Goal: Use online tool/utility: Utilize a website feature to perform a specific function

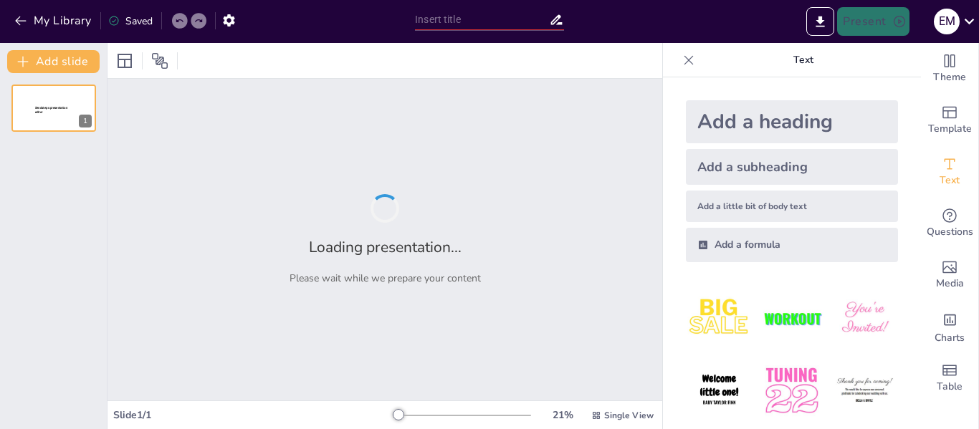
type input "Imported Presentación Fundana_Taurel.pptx"
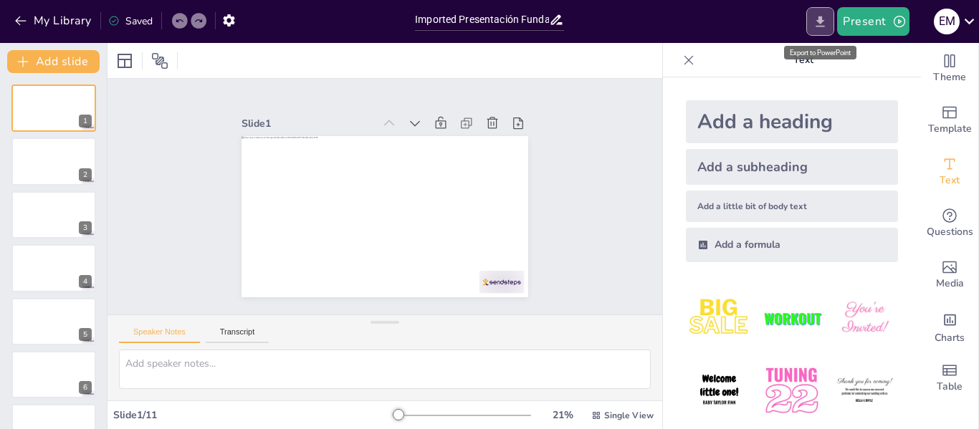
click at [825, 29] on icon "Export to PowerPoint" at bounding box center [819, 21] width 15 height 15
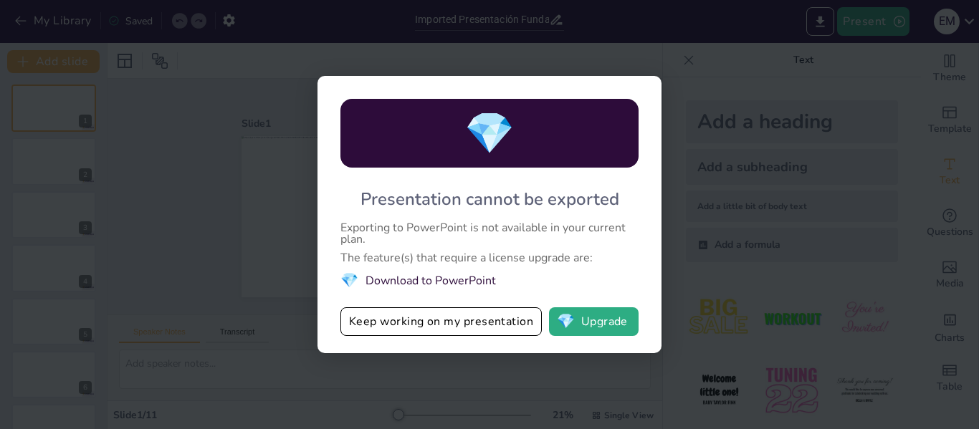
click at [259, 193] on div "💎 Presentation cannot be exported Exporting to PowerPoint is not available in y…" at bounding box center [489, 214] width 979 height 429
click at [519, 327] on button "Keep working on my presentation" at bounding box center [440, 321] width 201 height 29
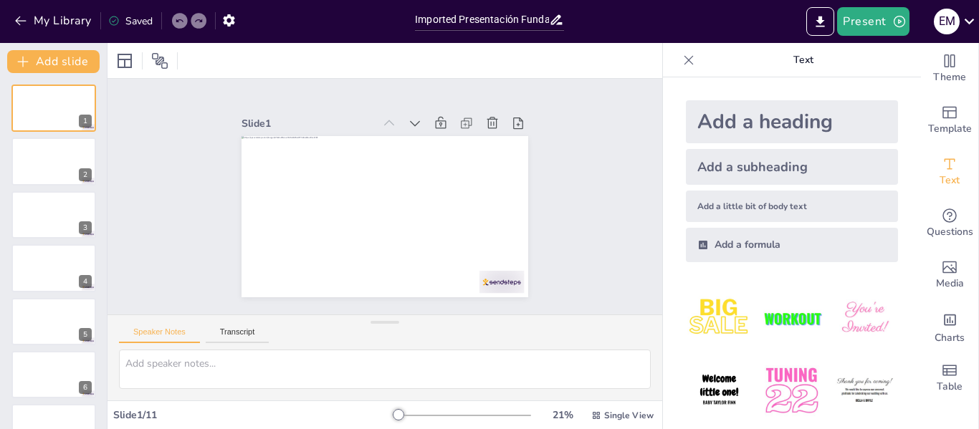
click at [736, 173] on div "Add a subheading" at bounding box center [792, 167] width 212 height 36
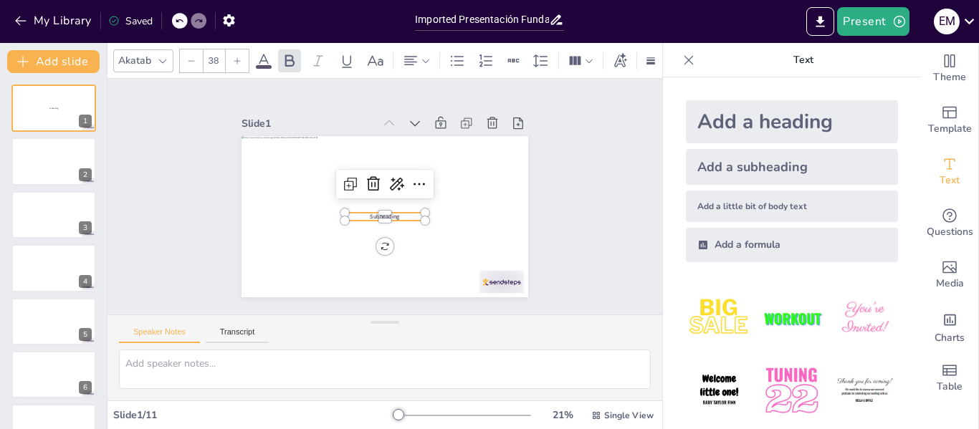
click at [183, 19] on icon at bounding box center [179, 20] width 9 height 9
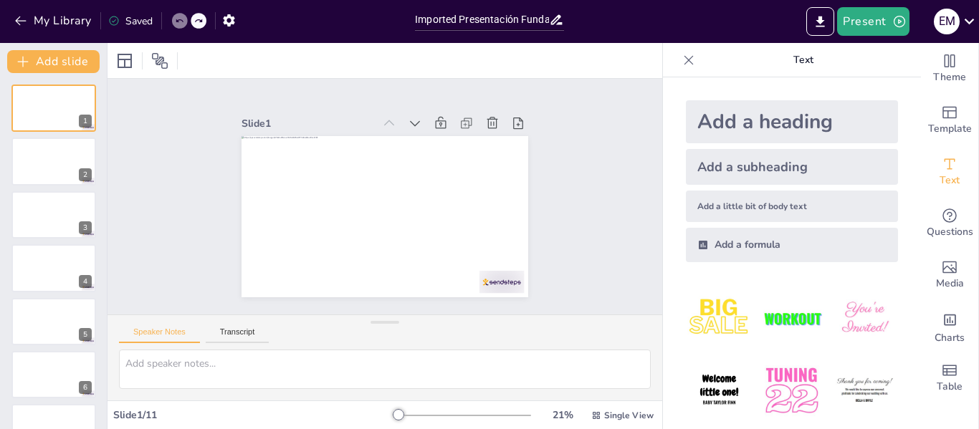
scroll to position [84, 0]
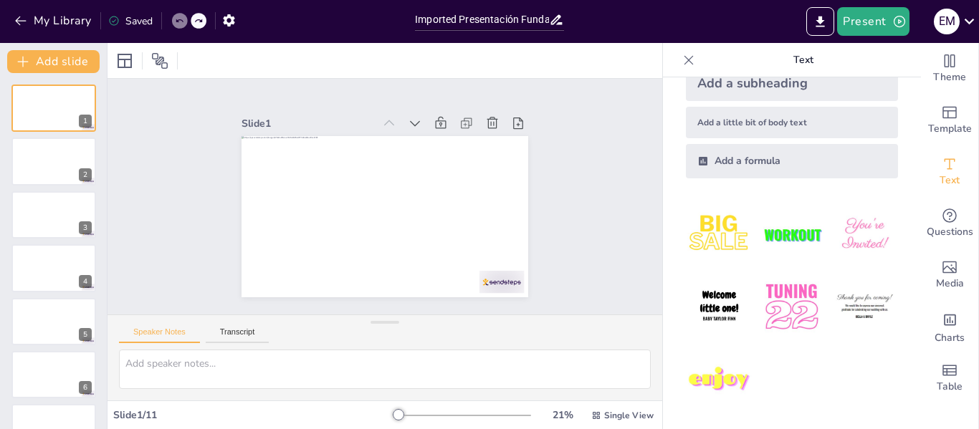
click at [781, 122] on div "Add a little bit of body text" at bounding box center [792, 123] width 212 height 32
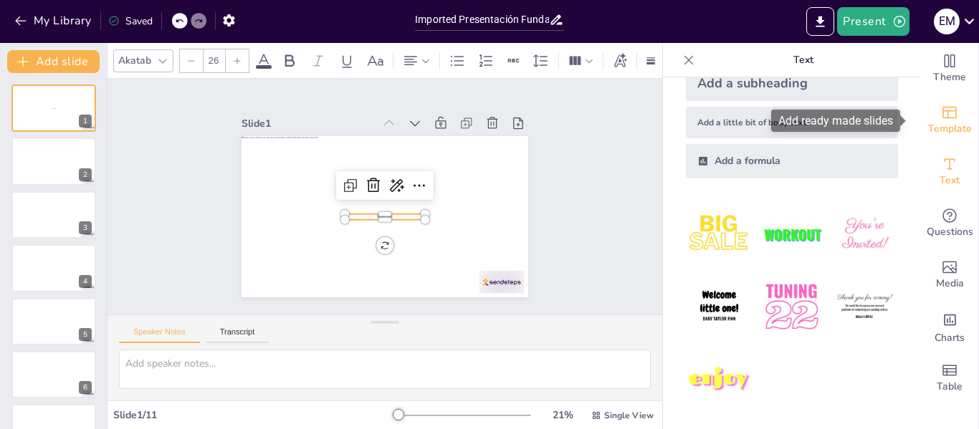
click at [938, 121] on span "Template" at bounding box center [950, 129] width 44 height 16
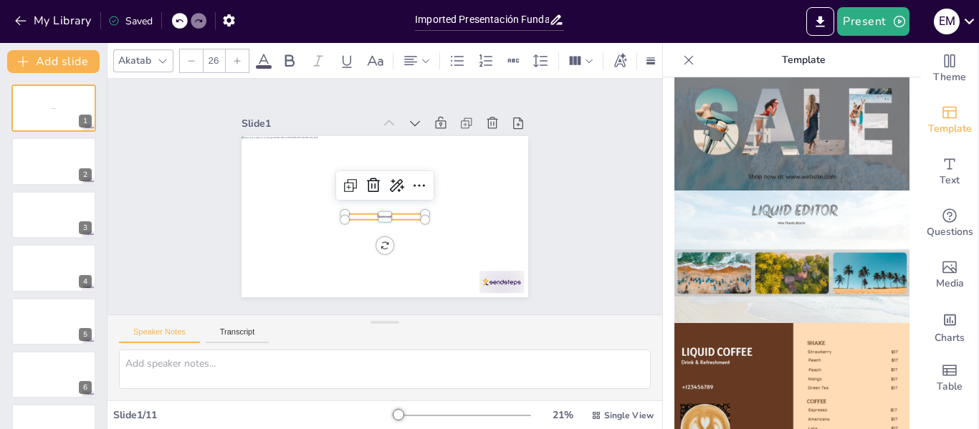
scroll to position [0, 0]
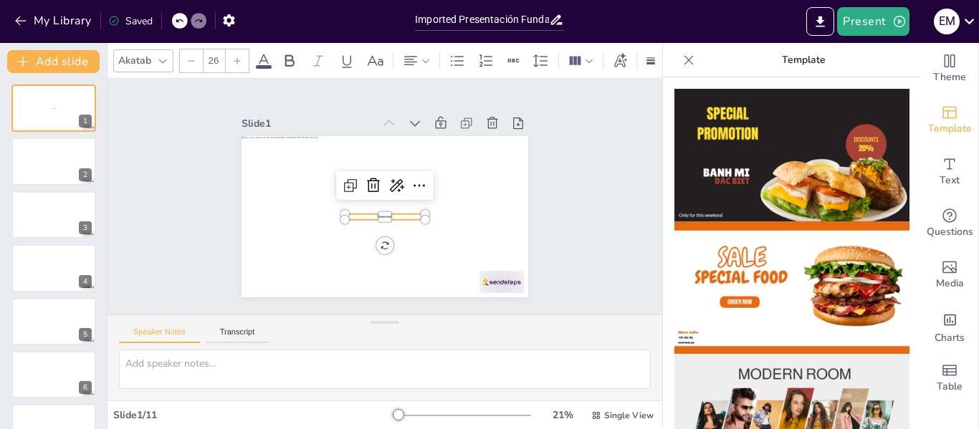
click at [791, 254] on img at bounding box center [791, 287] width 235 height 133
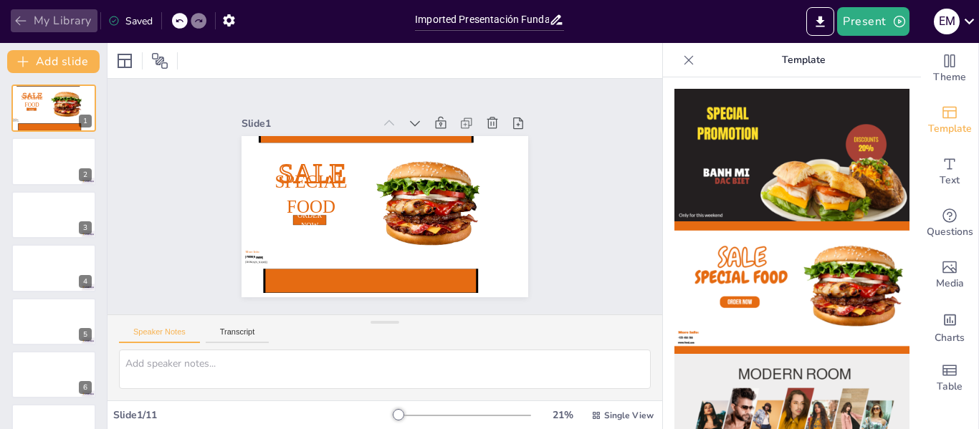
click at [21, 16] on icon "button" at bounding box center [21, 21] width 14 height 14
